Goal: Task Accomplishment & Management: Complete application form

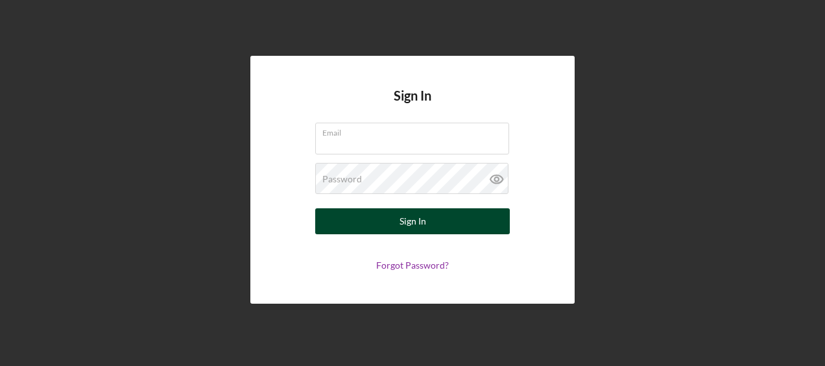
type input "[PERSON_NAME][EMAIL_ADDRESS][DOMAIN_NAME]"
click at [432, 225] on button "Sign In" at bounding box center [412, 221] width 195 height 26
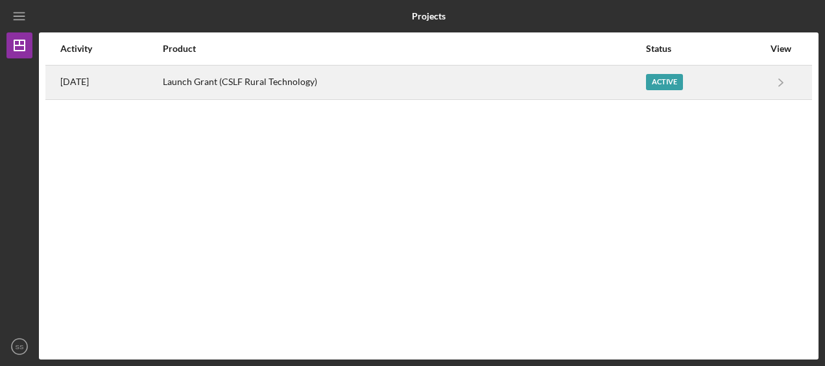
click at [665, 91] on div "Active" at bounding box center [704, 82] width 117 height 32
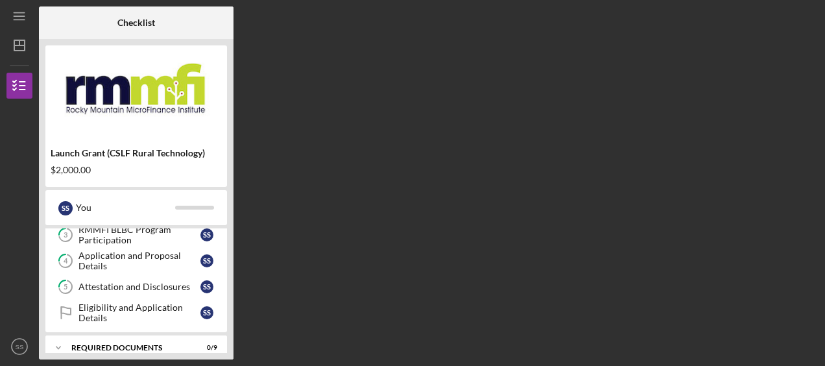
scroll to position [84, 0]
click at [130, 305] on div "Eligibility and Application Details" at bounding box center [139, 313] width 122 height 21
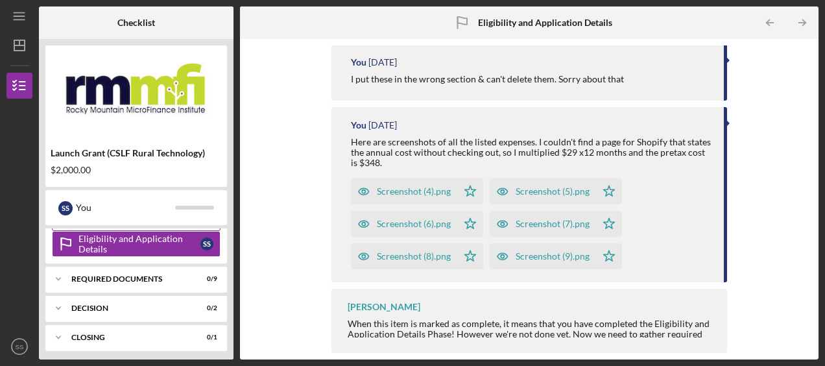
scroll to position [154, 0]
click at [150, 275] on div "Required Documents" at bounding box center [140, 278] width 139 height 8
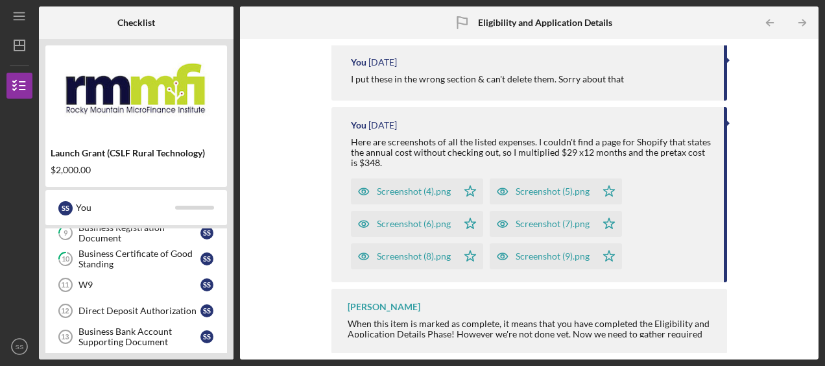
scroll to position [307, 0]
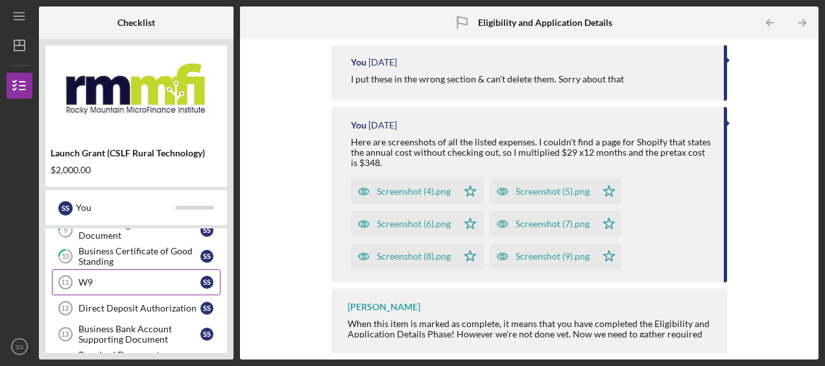
click at [120, 277] on div "W9" at bounding box center [139, 282] width 122 height 10
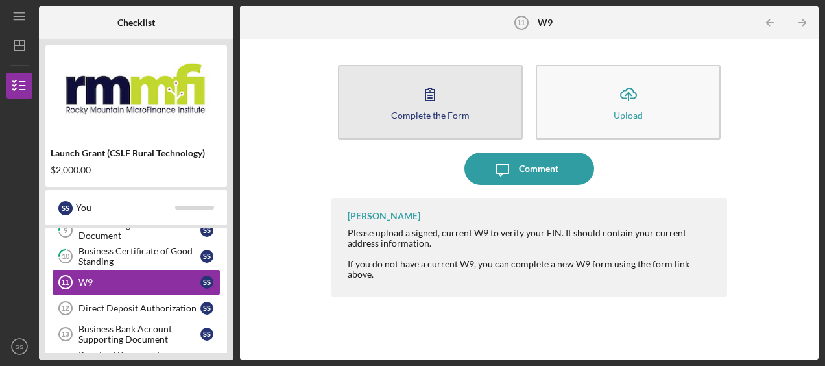
click at [462, 117] on div "Complete the Form" at bounding box center [430, 115] width 78 height 10
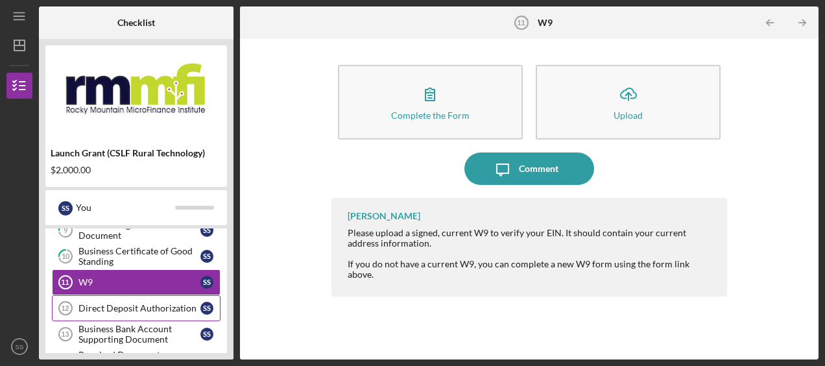
click at [186, 305] on div "Direct Deposit Authorization" at bounding box center [139, 308] width 122 height 10
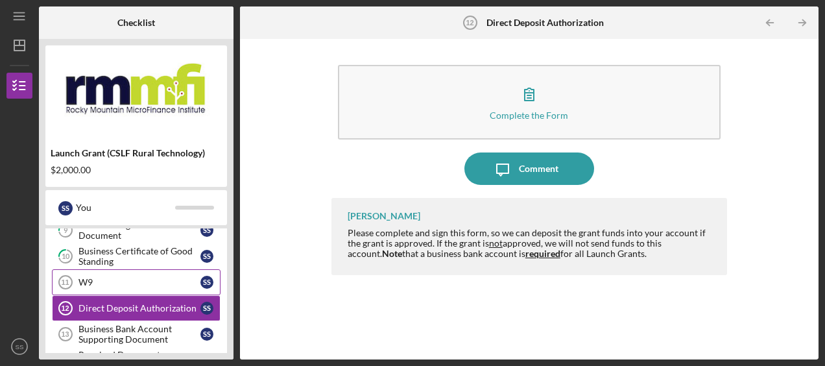
click at [185, 279] on div "W9" at bounding box center [139, 282] width 122 height 10
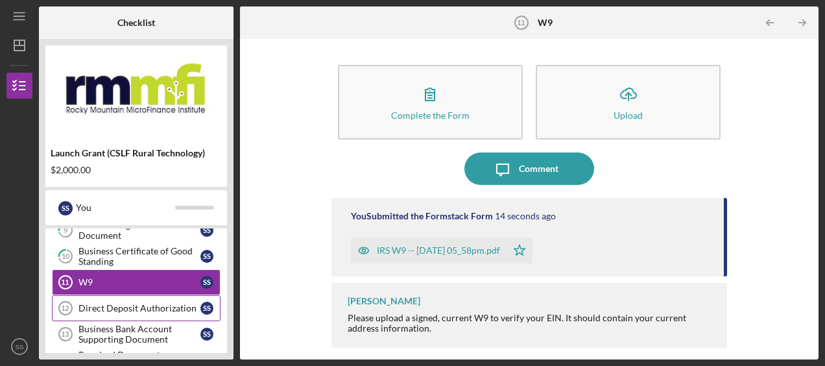
click at [161, 303] on div "Direct Deposit Authorization" at bounding box center [139, 308] width 122 height 10
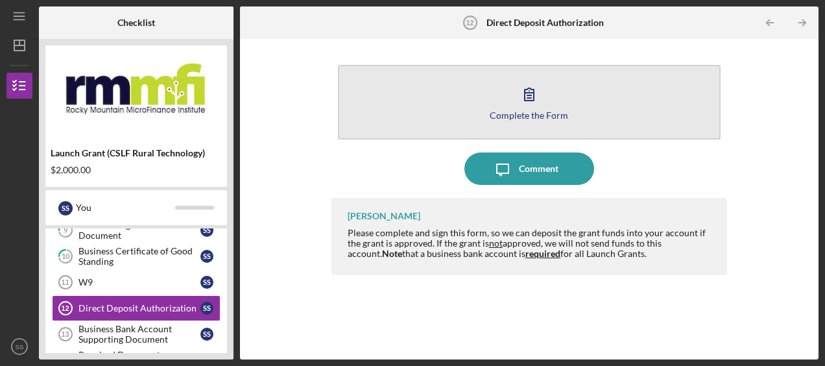
click at [538, 123] on button "Complete the Form Form" at bounding box center [529, 102] width 383 height 75
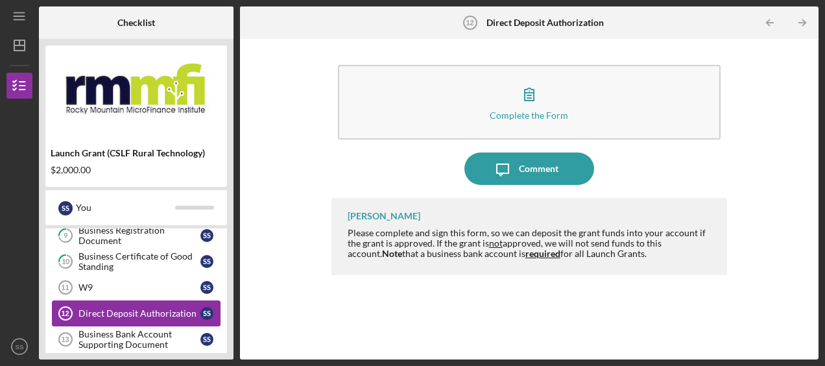
scroll to position [355, 0]
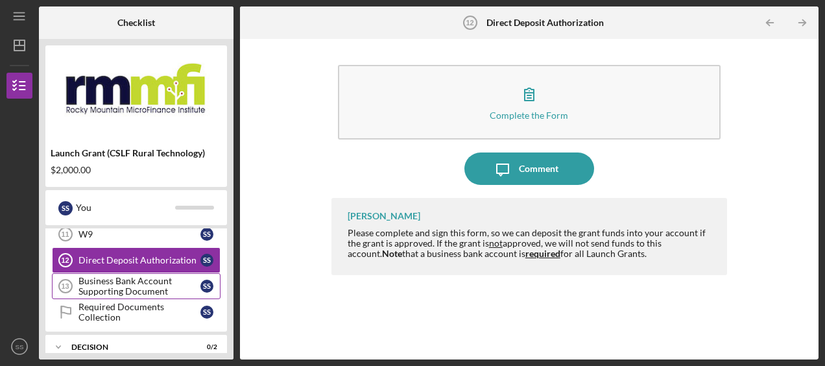
click at [172, 287] on div "Business Bank Account Supporting Document" at bounding box center [139, 286] width 122 height 21
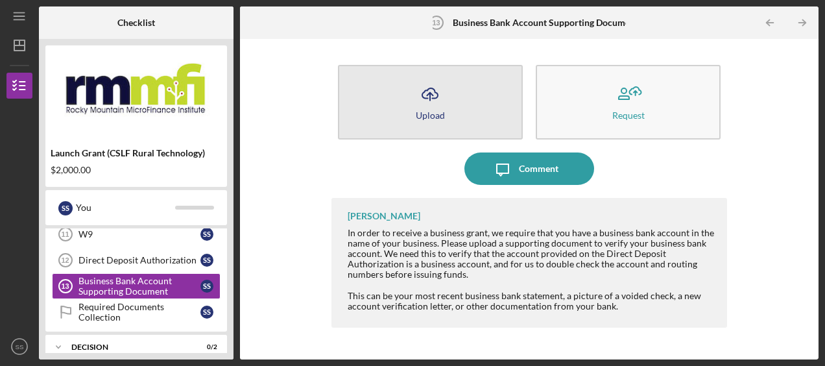
click at [455, 117] on button "Icon/Upload Upload" at bounding box center [430, 102] width 185 height 75
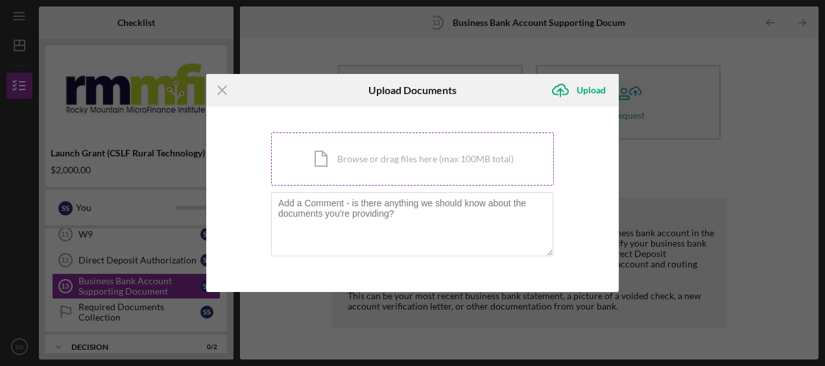
click at [411, 150] on div "Icon/Document Browse or drag files here (max 100MB total) Tap to choose files o…" at bounding box center [412, 158] width 283 height 53
click at [222, 87] on icon "Icon/Menu Close" at bounding box center [222, 90] width 32 height 32
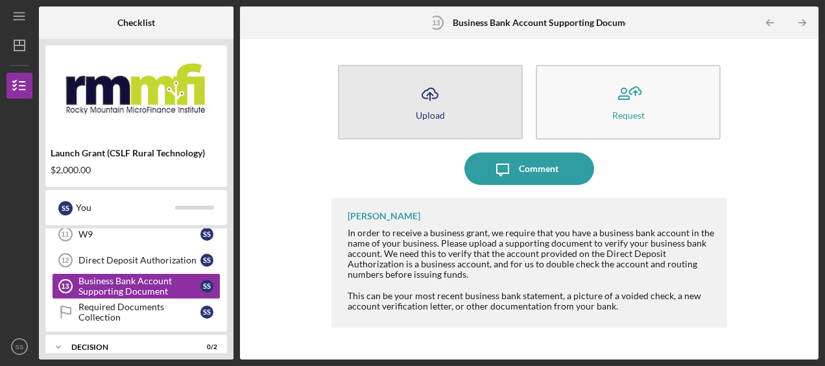
click at [471, 117] on button "Icon/Upload Upload" at bounding box center [430, 102] width 185 height 75
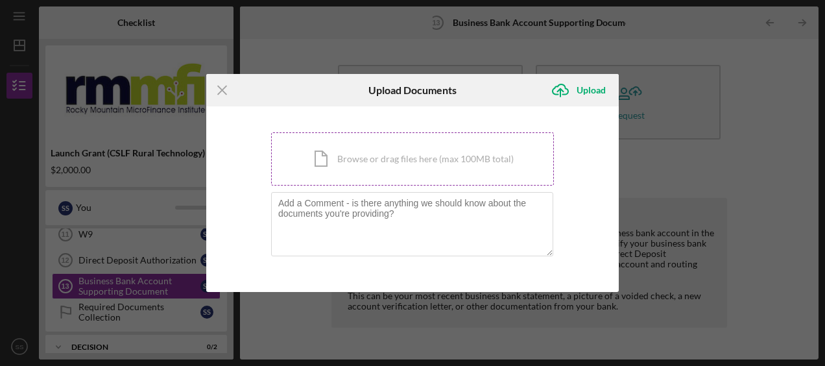
click at [460, 163] on div "Icon/Document Browse or drag files here (max 100MB total) Tap to choose files o…" at bounding box center [412, 158] width 283 height 53
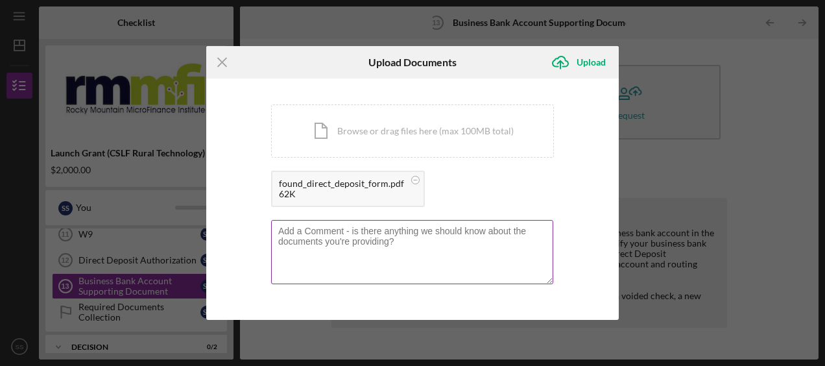
click at [393, 238] on textarea at bounding box center [412, 252] width 282 height 64
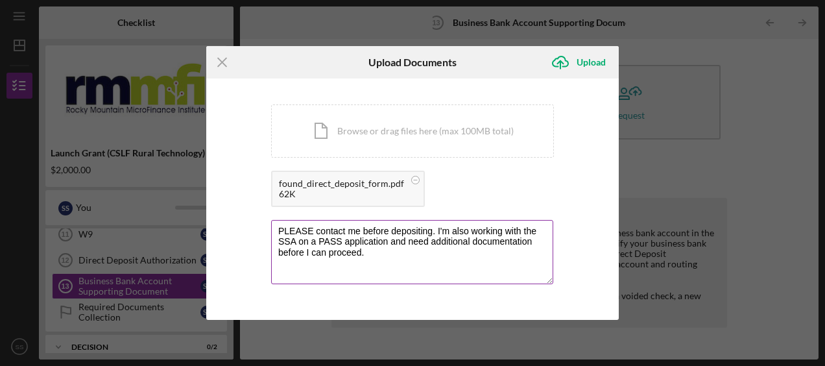
click at [436, 230] on textarea "PLEASE contact me before depositing. I'm also working with the SSA on a PASS ap…" at bounding box center [412, 252] width 282 height 64
click at [368, 253] on textarea "PLEASE contact me before depositing. I'm also working with the SSA on a PASS ap…" at bounding box center [412, 252] width 282 height 64
type textarea "PLEASE contact me before depositing. I'm also working with the SSA on a PASS ap…"
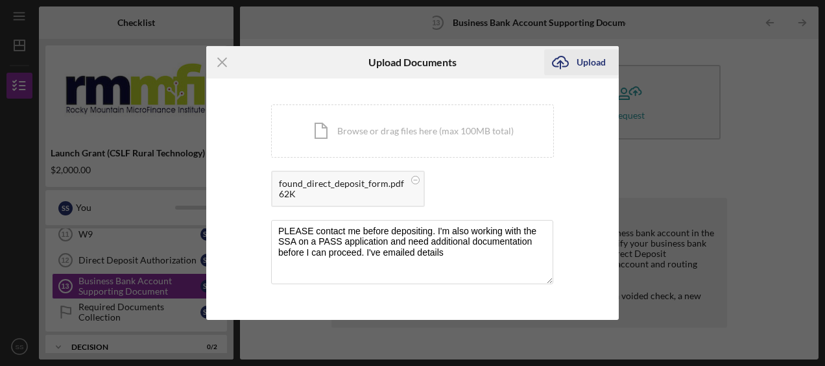
click at [594, 67] on div "Upload" at bounding box center [590, 62] width 29 height 26
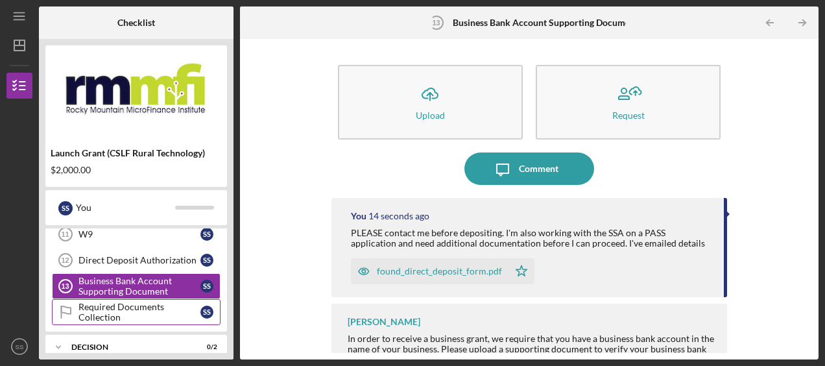
click at [152, 302] on div "Required Documents Collection" at bounding box center [139, 312] width 122 height 21
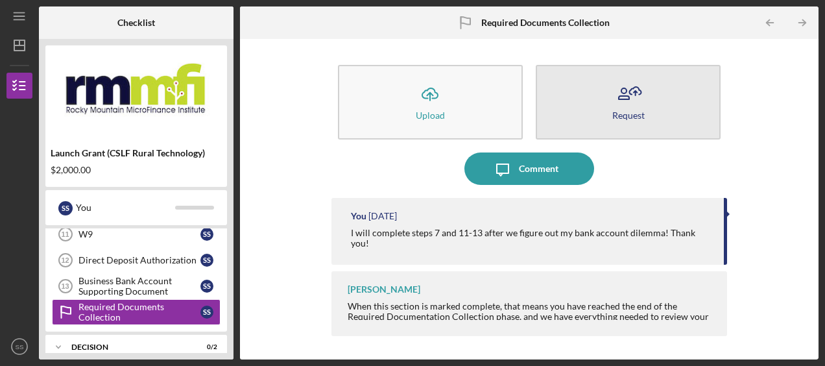
click at [595, 105] on button "Request" at bounding box center [628, 102] width 185 height 75
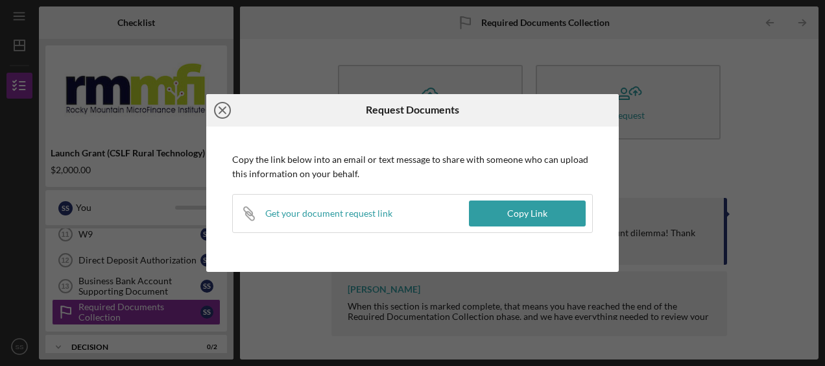
click at [222, 112] on icon "Icon/Close" at bounding box center [222, 110] width 32 height 32
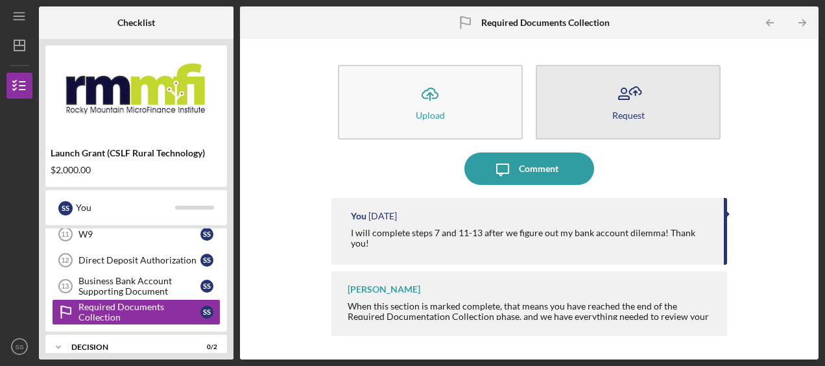
click at [569, 121] on button "Request" at bounding box center [628, 102] width 185 height 75
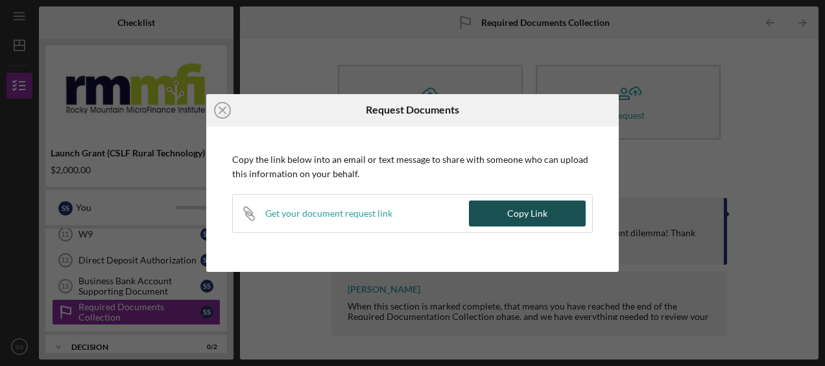
click at [509, 213] on div "Copy Link" at bounding box center [527, 213] width 40 height 26
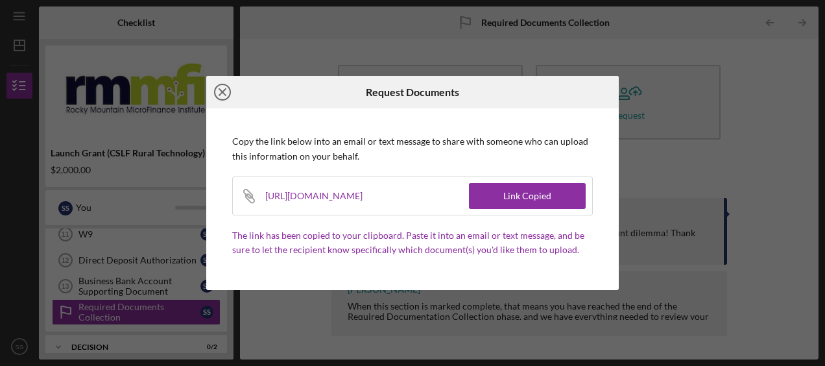
click at [224, 88] on icon "Icon/Close" at bounding box center [222, 92] width 32 height 32
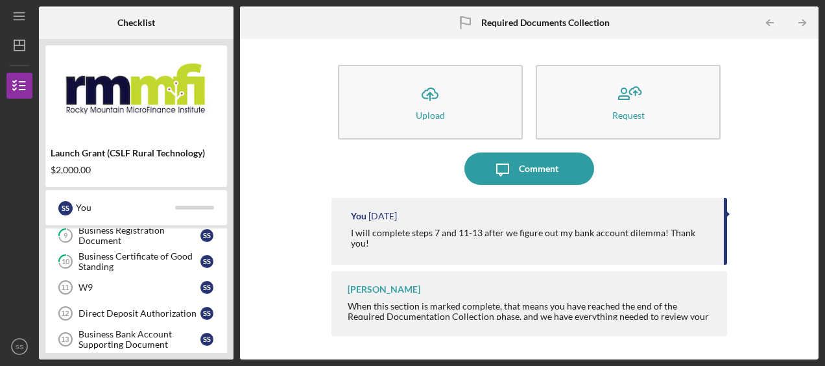
scroll to position [305, 0]
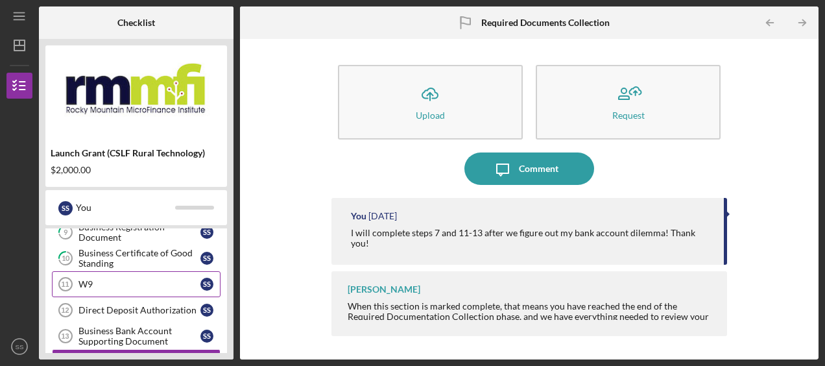
click at [136, 279] on div "W9" at bounding box center [139, 284] width 122 height 10
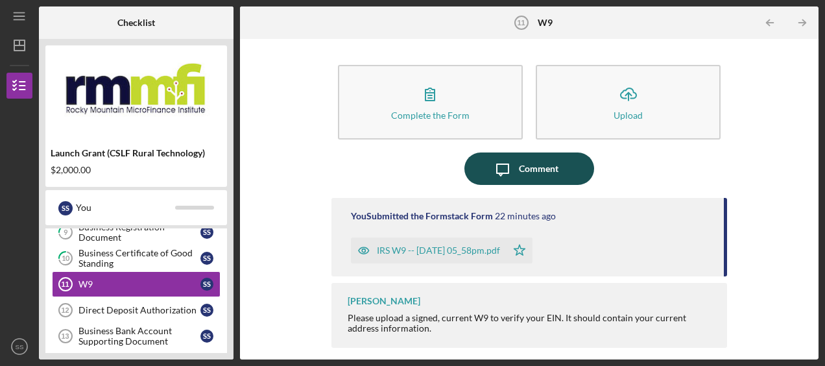
click at [565, 183] on button "Icon/Message Comment" at bounding box center [529, 168] width 130 height 32
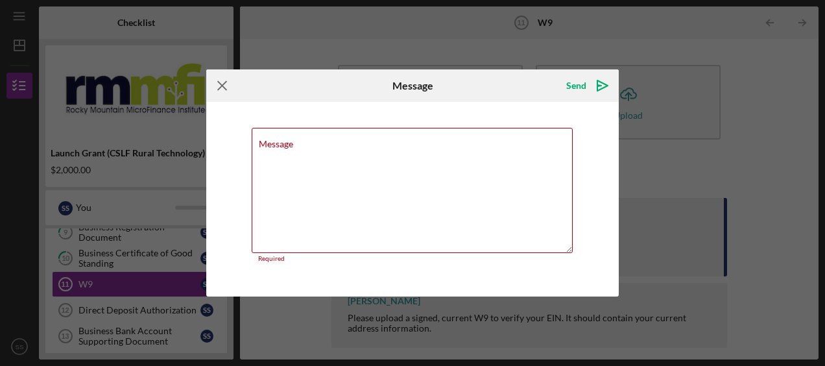
click at [226, 90] on icon "Icon/Menu Close" at bounding box center [222, 85] width 32 height 32
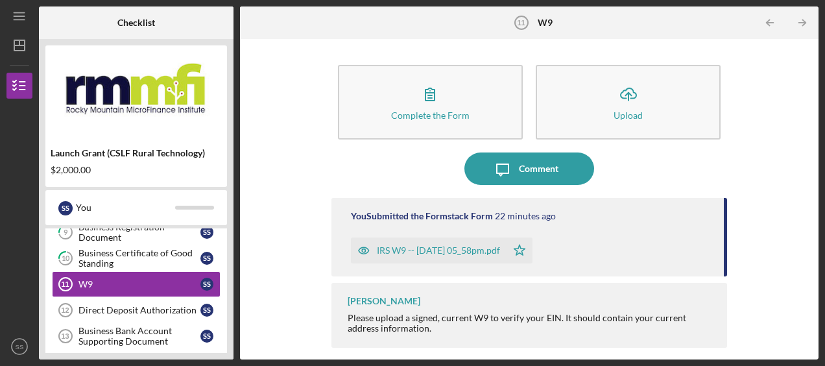
click at [470, 257] on div "IRS W9 -- [DATE] 05_58pm.pdf" at bounding box center [429, 250] width 156 height 26
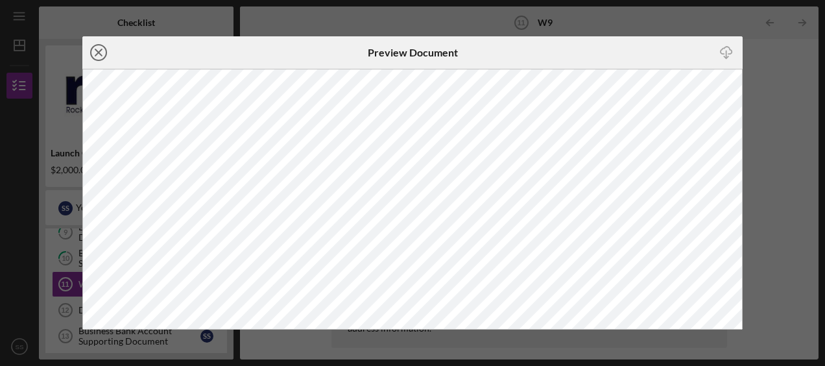
click at [99, 51] on icon "Icon/Close" at bounding box center [98, 52] width 32 height 32
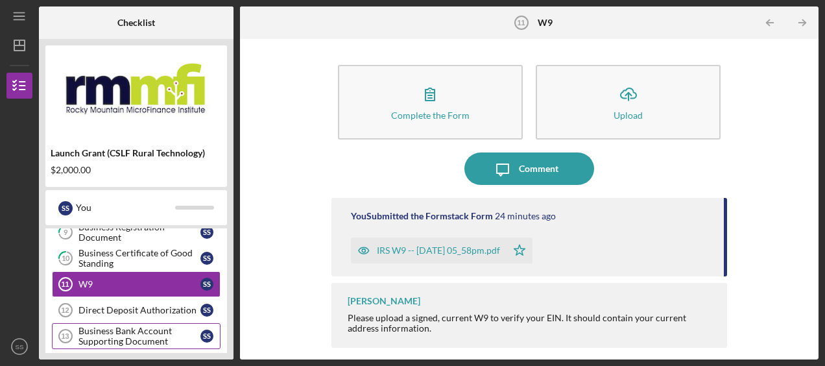
click at [201, 323] on link "Business Bank Account Supporting Document 13 Business Bank Account Supporting D…" at bounding box center [136, 336] width 169 height 26
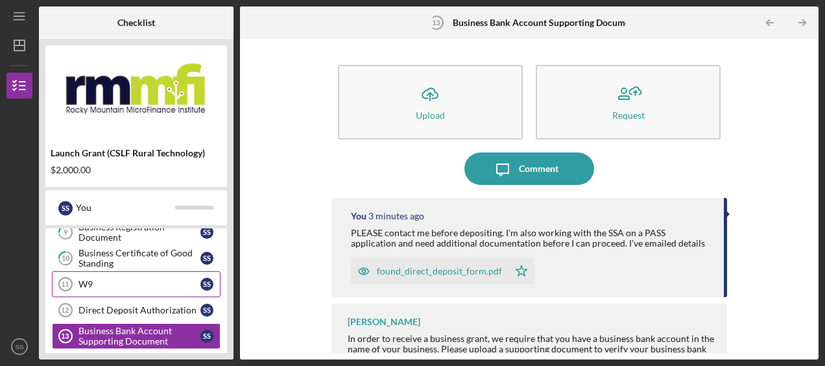
click at [127, 280] on div "W9" at bounding box center [139, 284] width 122 height 10
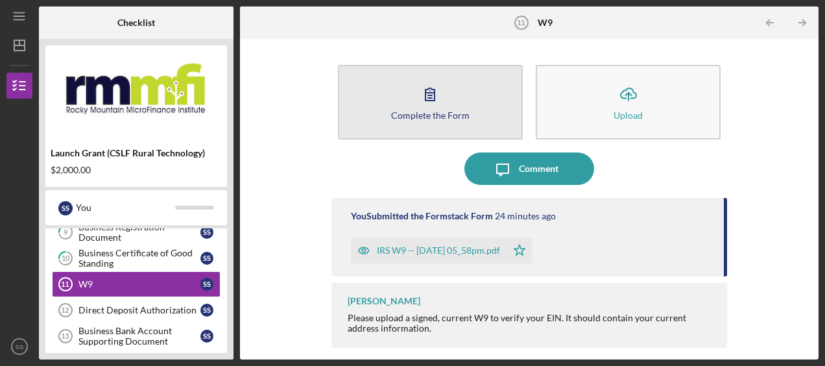
click at [489, 124] on button "Complete the Form Form" at bounding box center [430, 102] width 185 height 75
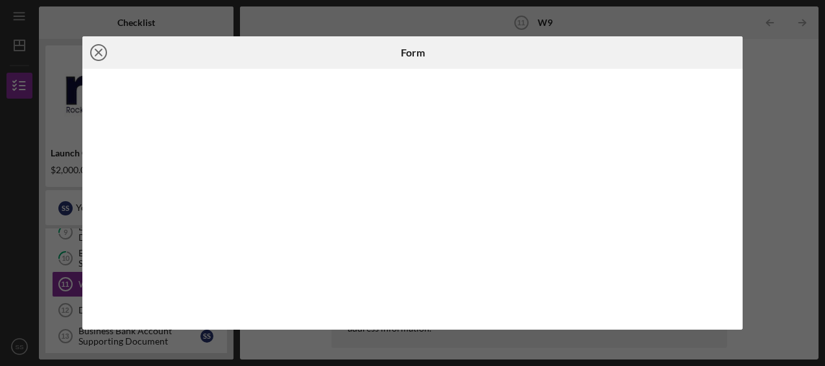
click at [104, 52] on icon "Icon/Close" at bounding box center [98, 52] width 32 height 32
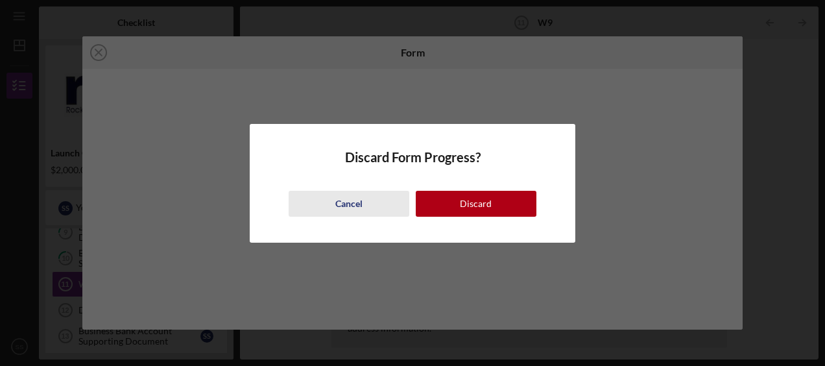
click at [346, 206] on div "Cancel" at bounding box center [348, 204] width 27 height 26
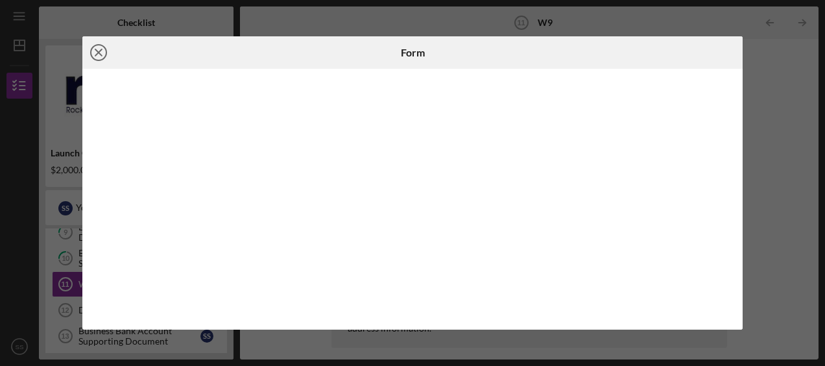
click at [93, 61] on icon "Icon/Close" at bounding box center [98, 52] width 32 height 32
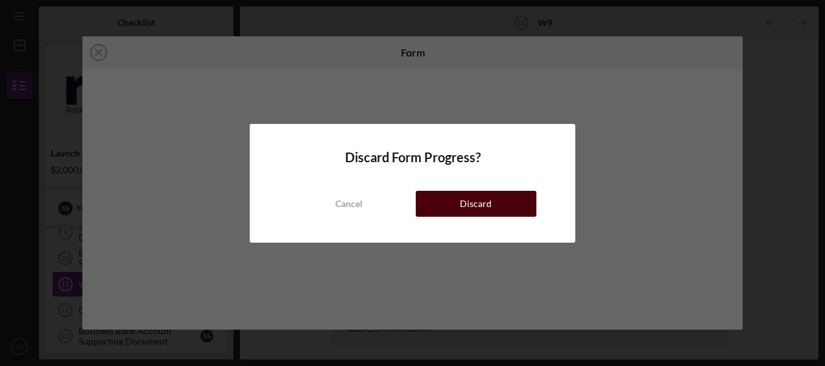
click at [490, 215] on div "Discard" at bounding box center [476, 204] width 32 height 26
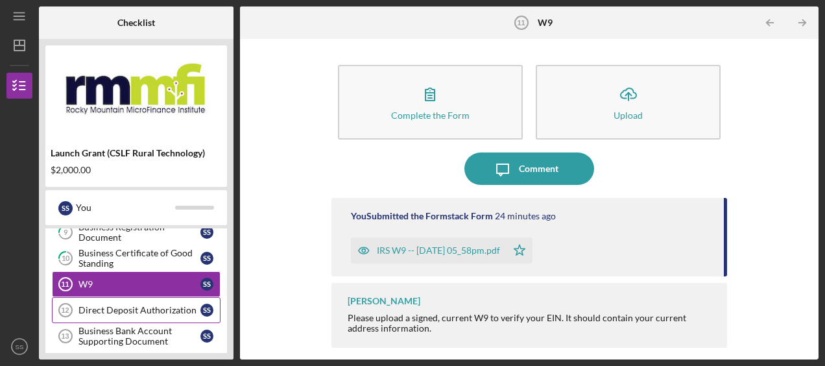
click at [201, 312] on link "Direct Deposit Authorization 12 Direct Deposit Authorization S S" at bounding box center [136, 310] width 169 height 26
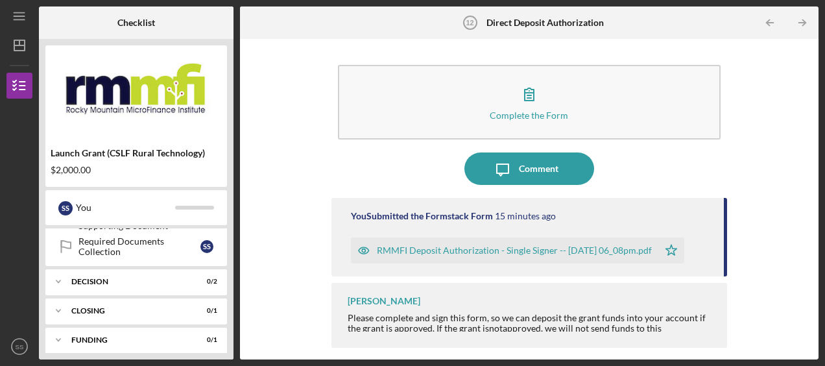
scroll to position [420, 0]
click at [200, 278] on div "Decision" at bounding box center [140, 282] width 139 height 8
click at [206, 308] on div "Icon/Expander Closing 0 / 1" at bounding box center [136, 312] width 182 height 26
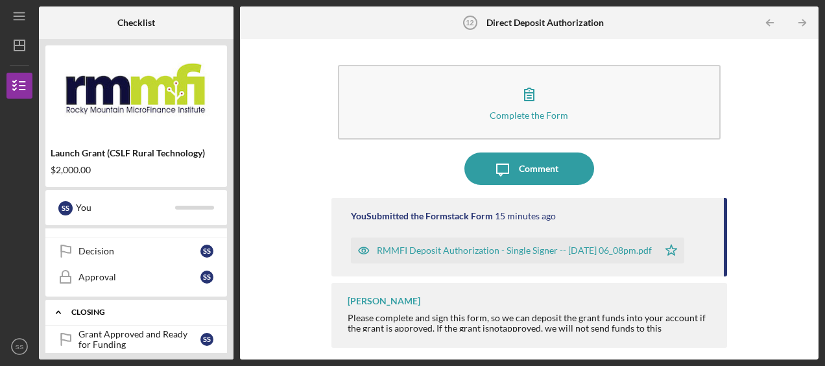
scroll to position [511, 0]
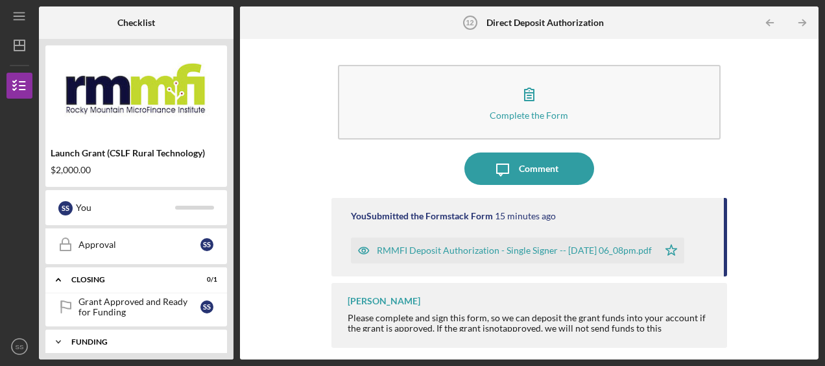
click at [208, 338] on div "Funding" at bounding box center [140, 342] width 139 height 8
click at [18, 50] on polygon "button" at bounding box center [19, 45] width 10 height 10
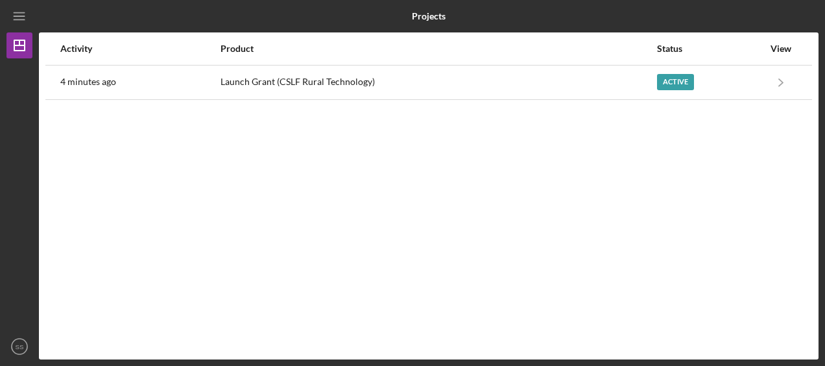
click at [355, 99] on div "Activity Product Status View 4 minutes ago Launch Grant (CSLF Rural Technology)…" at bounding box center [428, 195] width 779 height 327
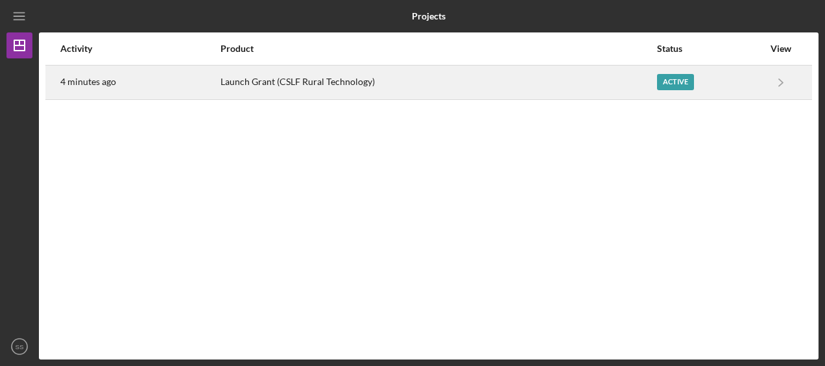
click at [346, 88] on div "Launch Grant (CSLF Rural Technology)" at bounding box center [437, 82] width 435 height 32
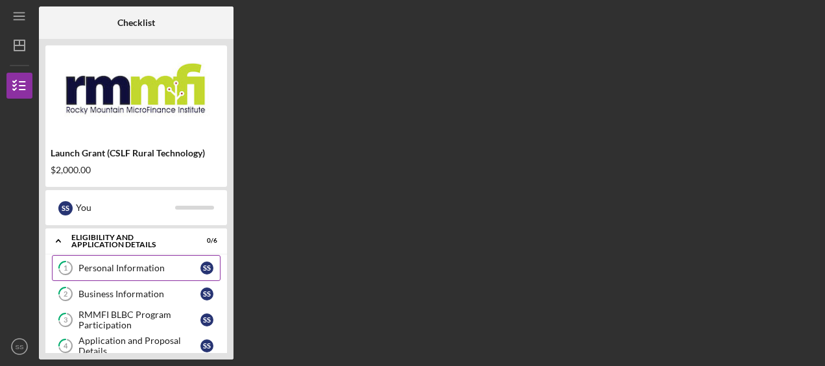
scroll to position [184, 0]
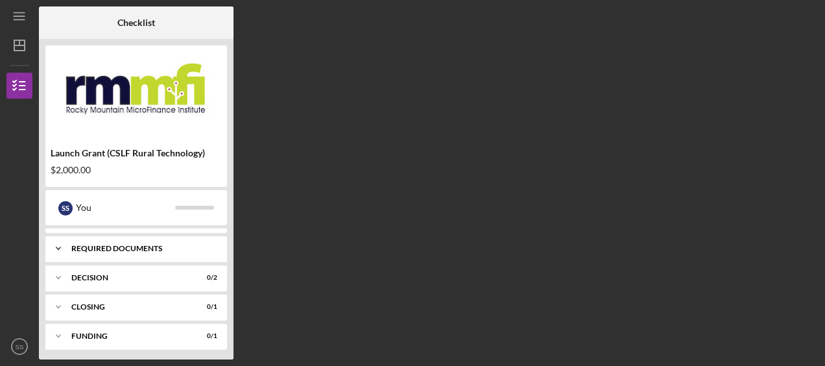
click at [183, 251] on div "Icon/Expander Required Documents 0 / 9" at bounding box center [136, 248] width 182 height 26
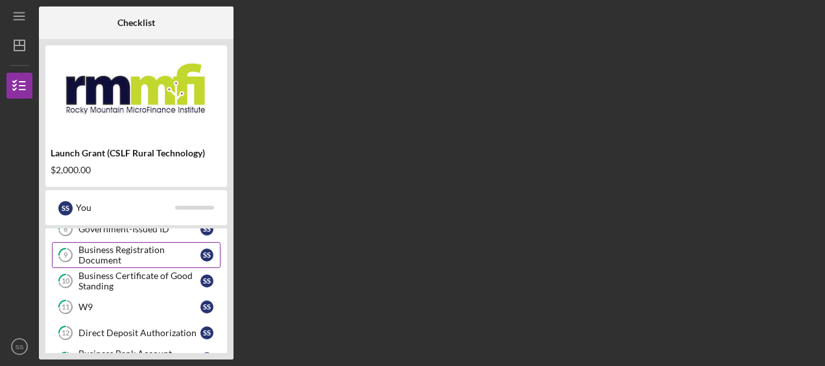
scroll to position [0, 0]
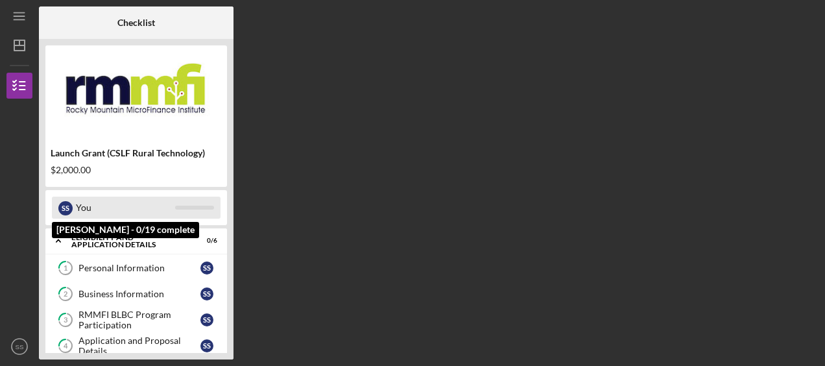
drag, startPoint x: 125, startPoint y: 280, endPoint x: 197, endPoint y: 211, distance: 100.0
click at [197, 211] on div "Launch Grant (CSLF Rural Technology) $2,000.00 S S You [PERSON_NAME] - 0/19 com…" at bounding box center [136, 199] width 195 height 320
click at [197, 211] on div "S S You" at bounding box center [136, 207] width 169 height 22
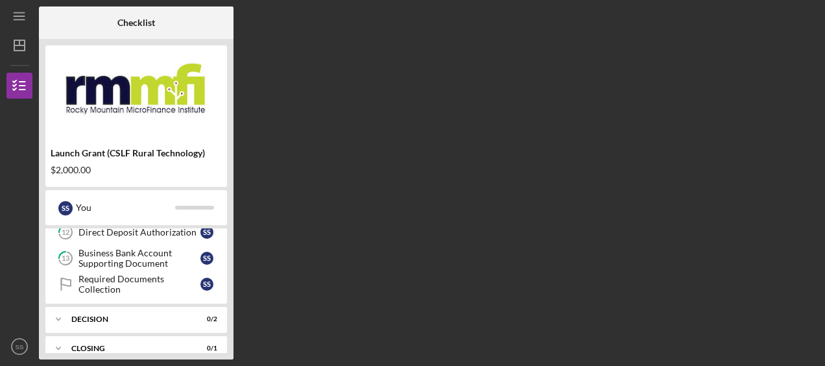
scroll to position [383, 0]
click at [188, 278] on div "Required Documents Collection" at bounding box center [139, 284] width 122 height 21
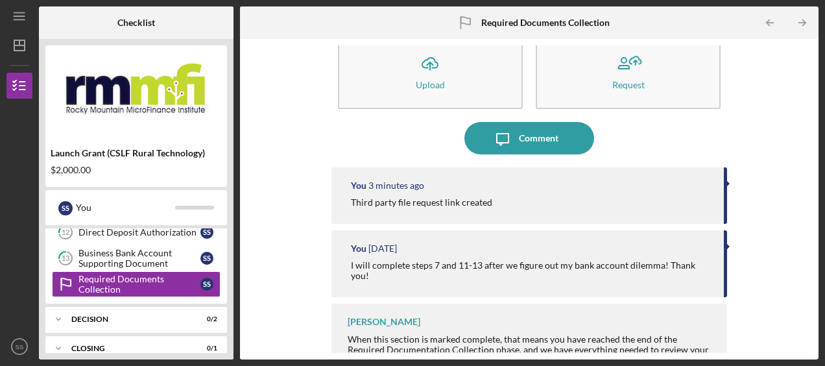
scroll to position [36, 0]
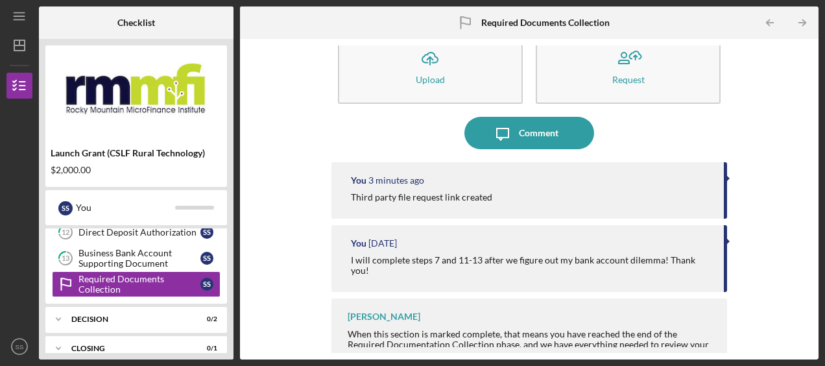
click at [287, 301] on div "Icon/Upload Upload Request Icon/Message Comment You 3 minutes ago Third party f…" at bounding box center [528, 198] width 565 height 307
click at [175, 276] on div "Required Documents Collection" at bounding box center [139, 284] width 122 height 21
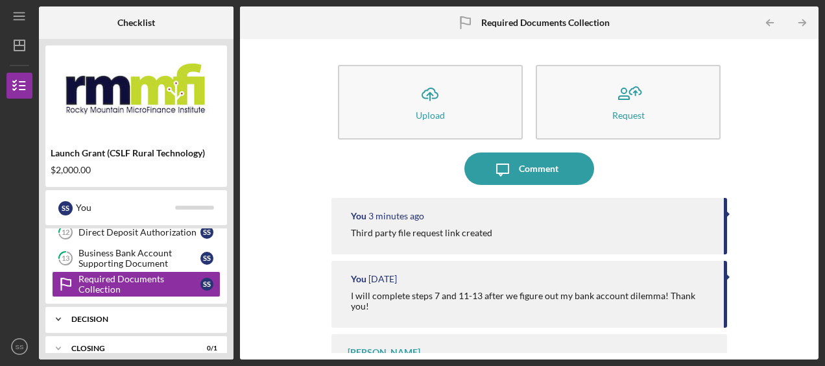
click at [175, 315] on div "Decision" at bounding box center [140, 319] width 139 height 8
click at [279, 322] on div "Icon/Upload Upload Request Icon/Message Comment You 3 minutes ago Third party f…" at bounding box center [528, 198] width 565 height 307
click at [231, 243] on div "Launch Grant (CSLF Rural Technology) $2,000.00 S S You Icon/Expander Eligibilit…" at bounding box center [136, 199] width 195 height 320
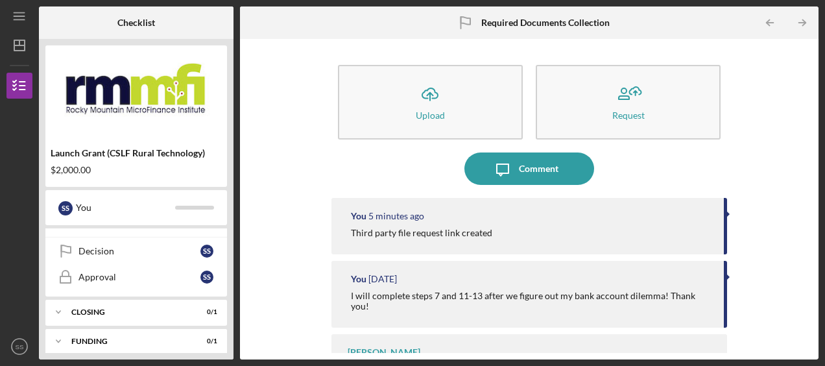
scroll to position [36, 0]
